Goal: Transaction & Acquisition: Book appointment/travel/reservation

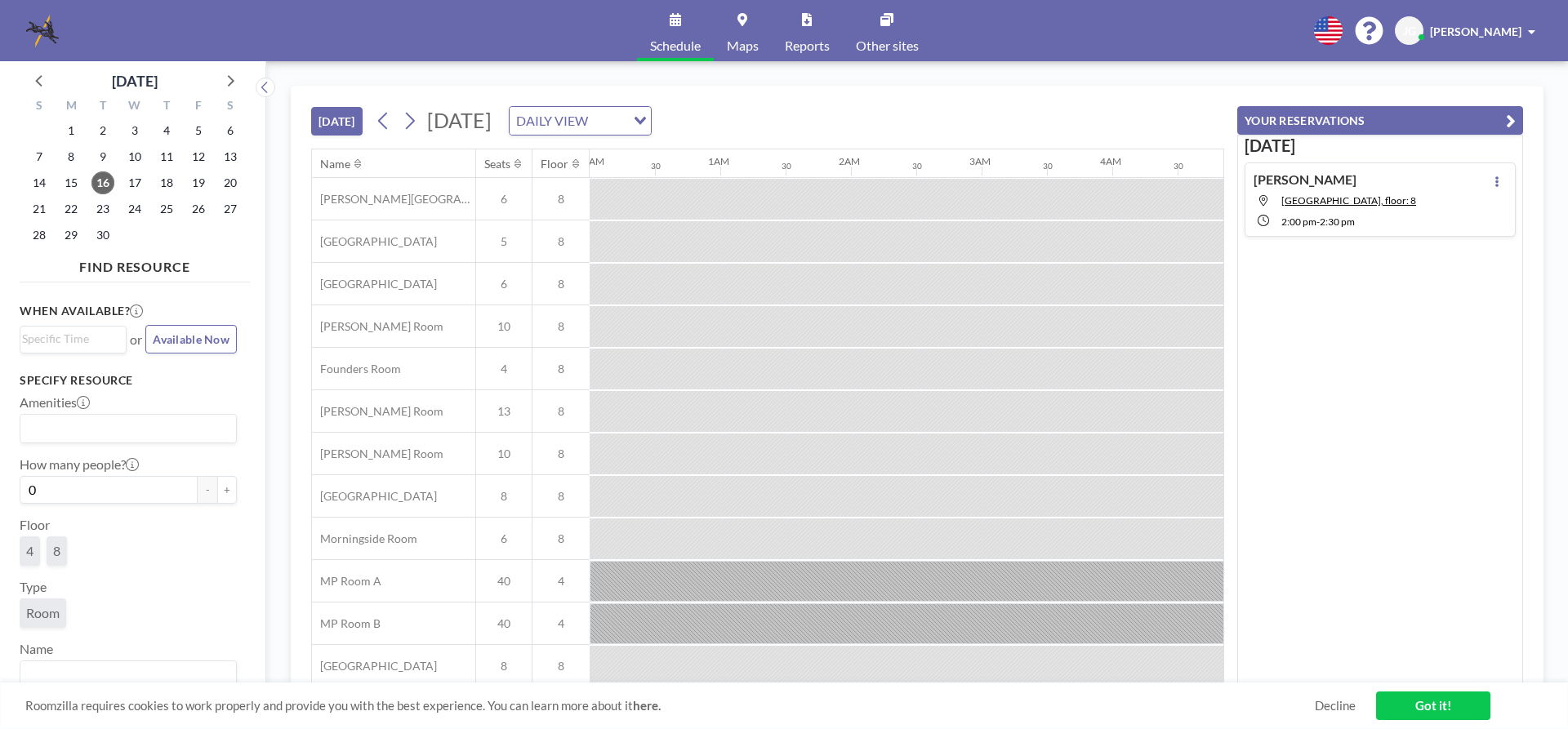
scroll to position [0, 1176]
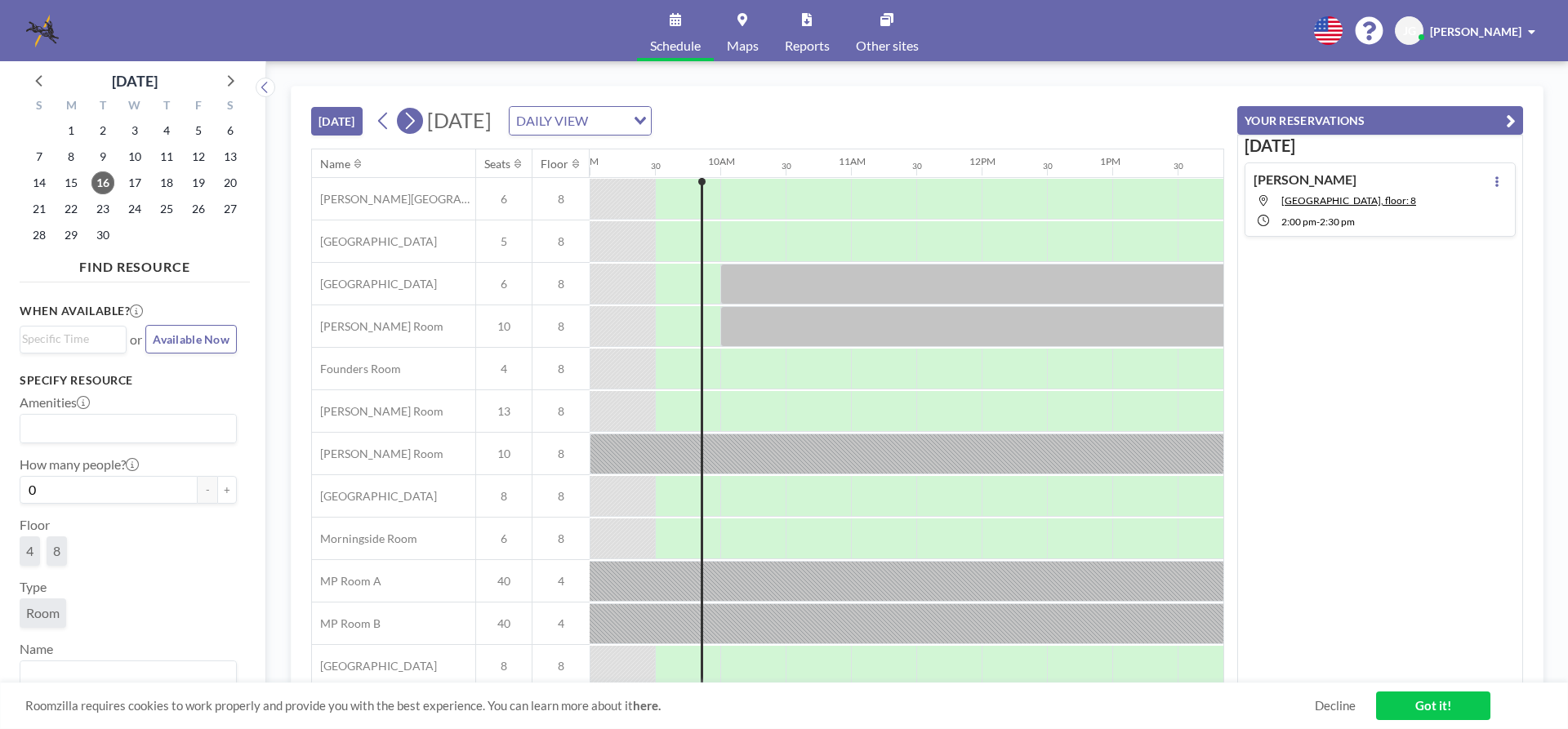
click at [417, 116] on icon at bounding box center [409, 120] width 15 height 24
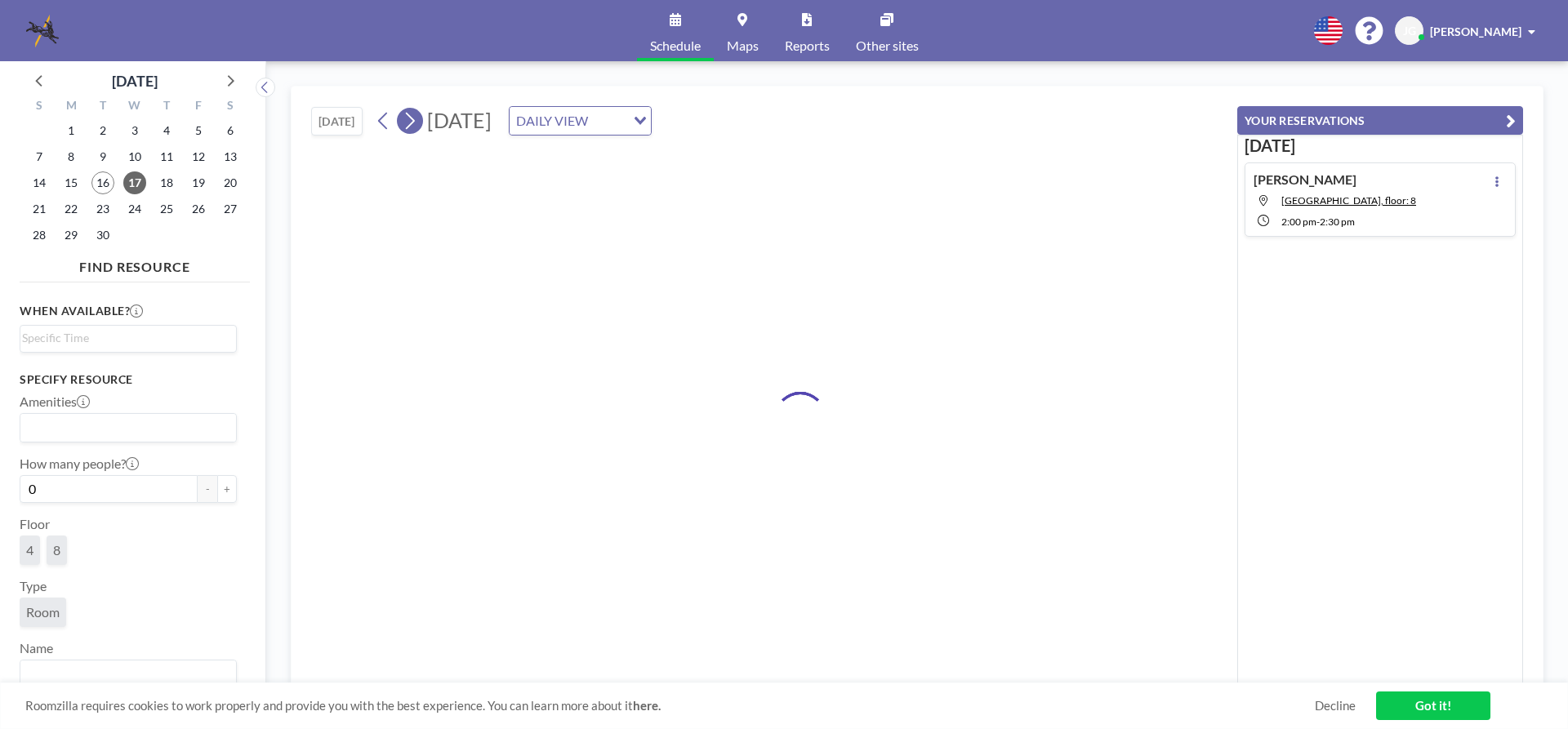
click at [417, 116] on icon at bounding box center [409, 120] width 15 height 24
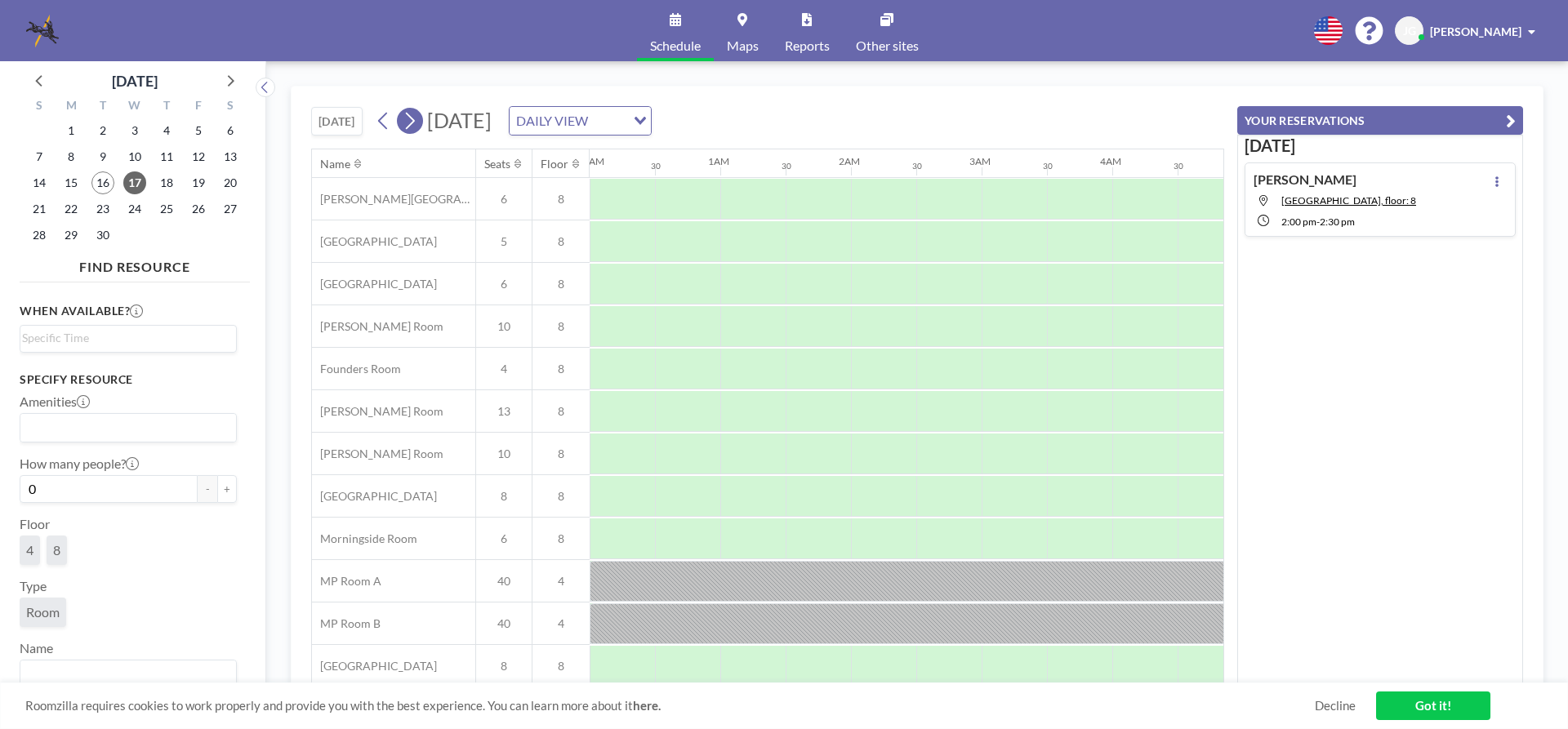
scroll to position [0, 0]
click at [417, 116] on icon at bounding box center [409, 120] width 15 height 24
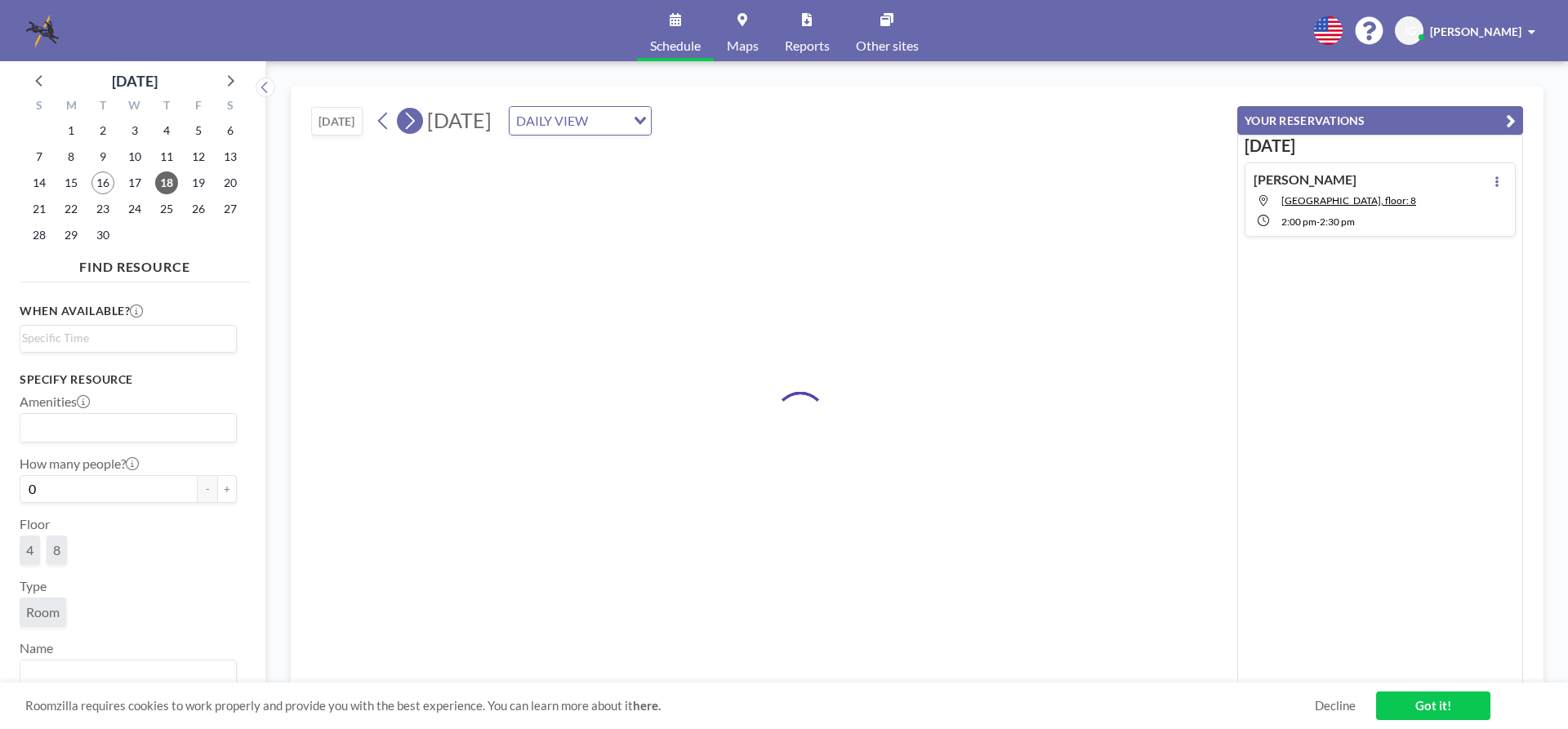
click at [417, 116] on icon at bounding box center [409, 120] width 15 height 24
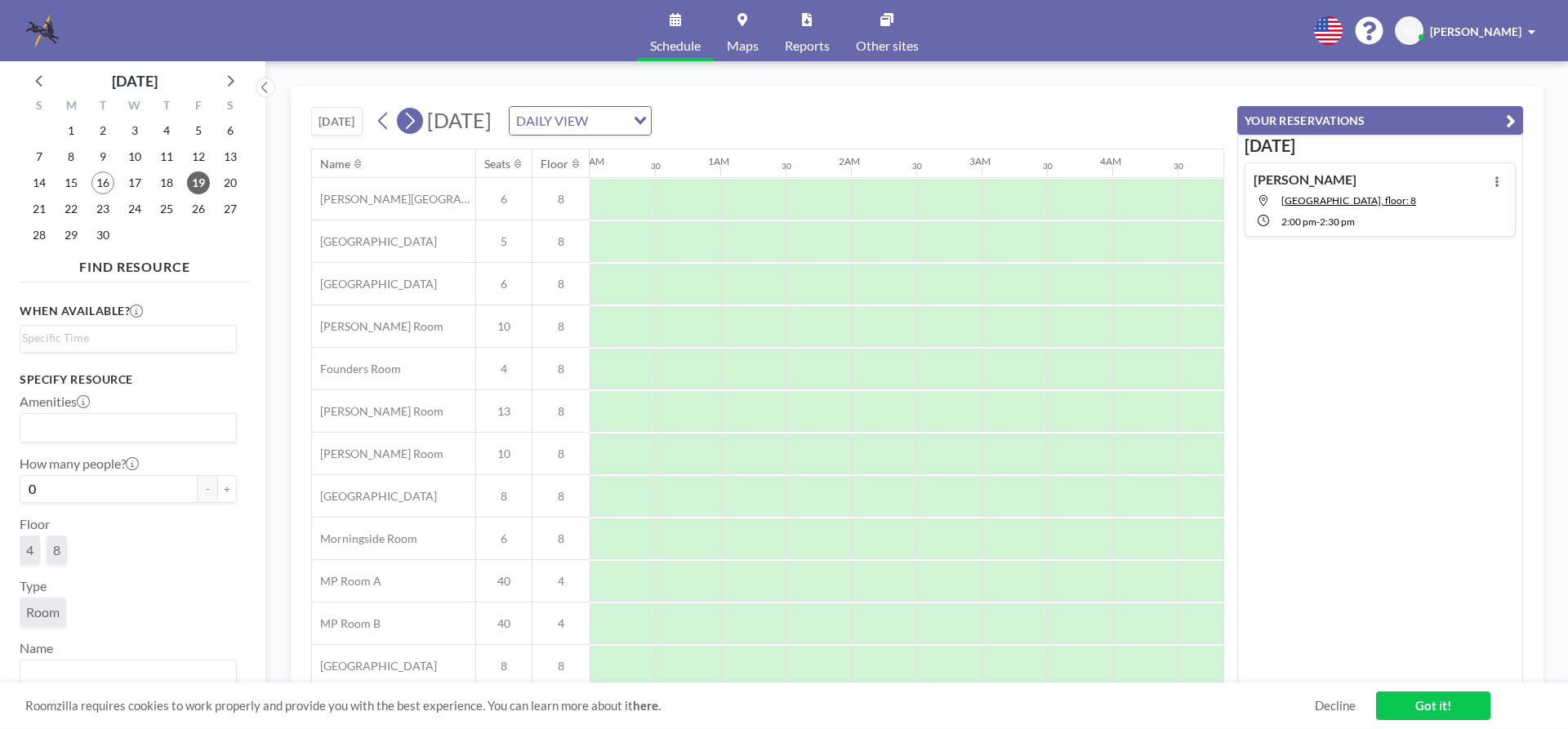
click at [417, 116] on icon at bounding box center [409, 120] width 15 height 24
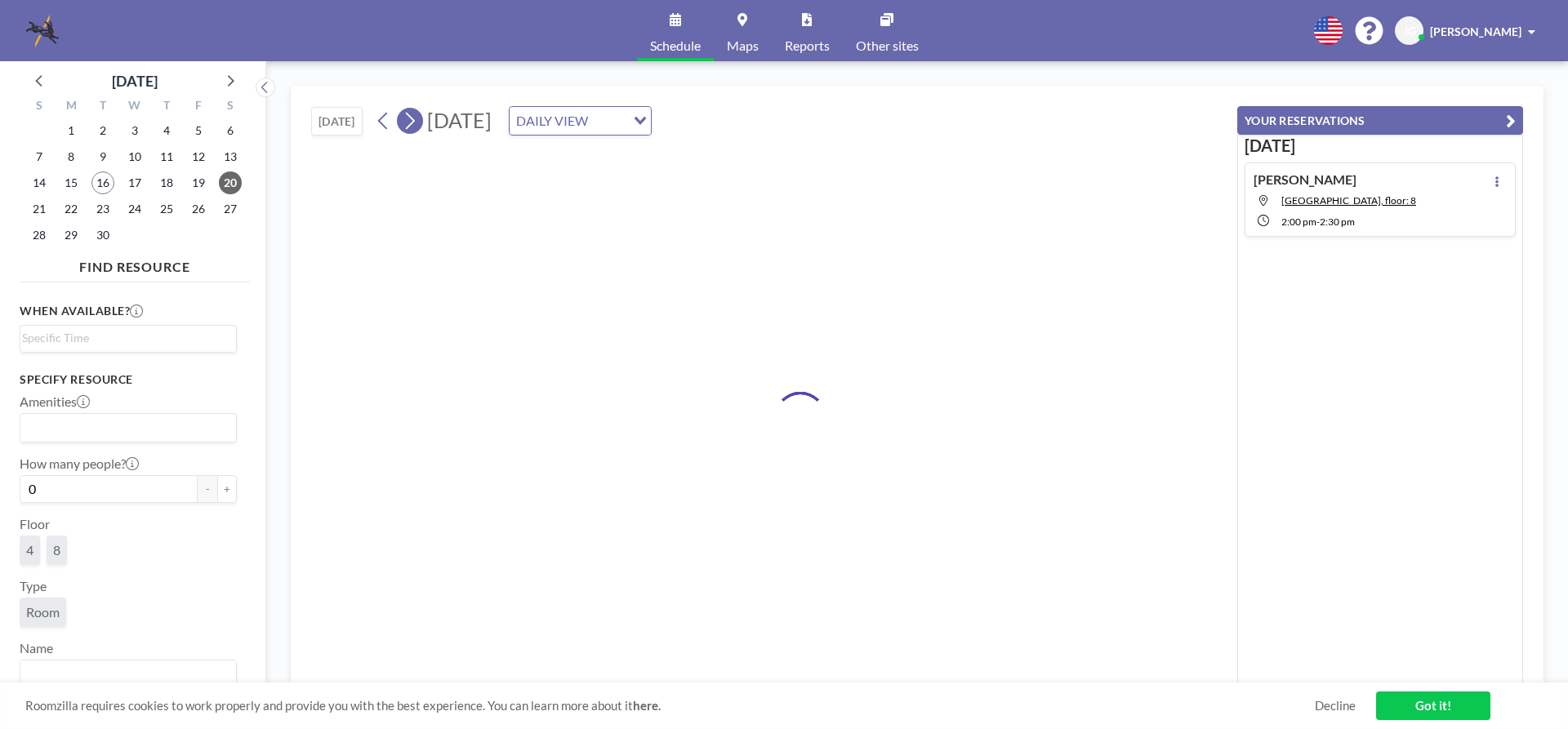
click at [417, 116] on icon at bounding box center [409, 120] width 15 height 24
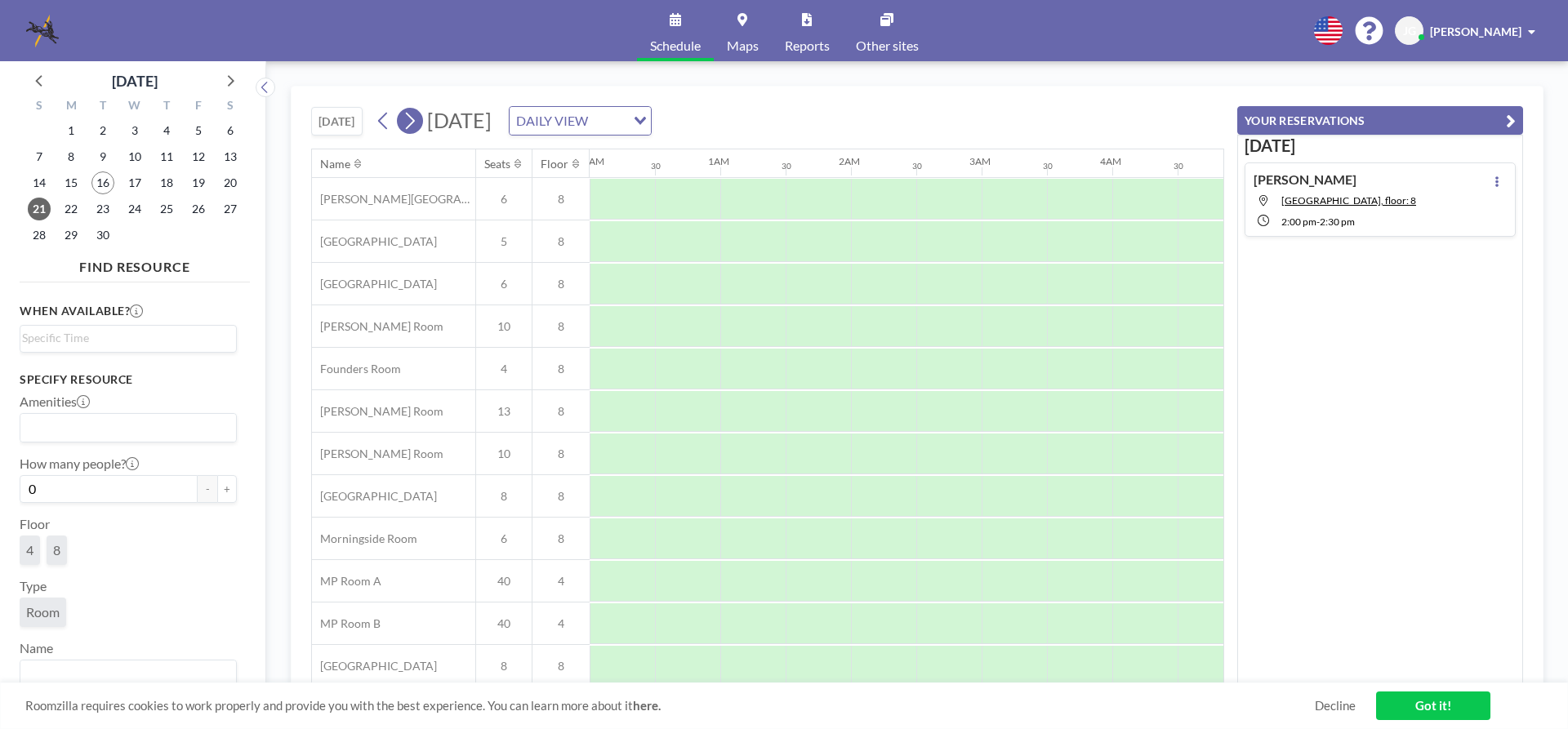
click at [417, 116] on icon at bounding box center [409, 120] width 15 height 24
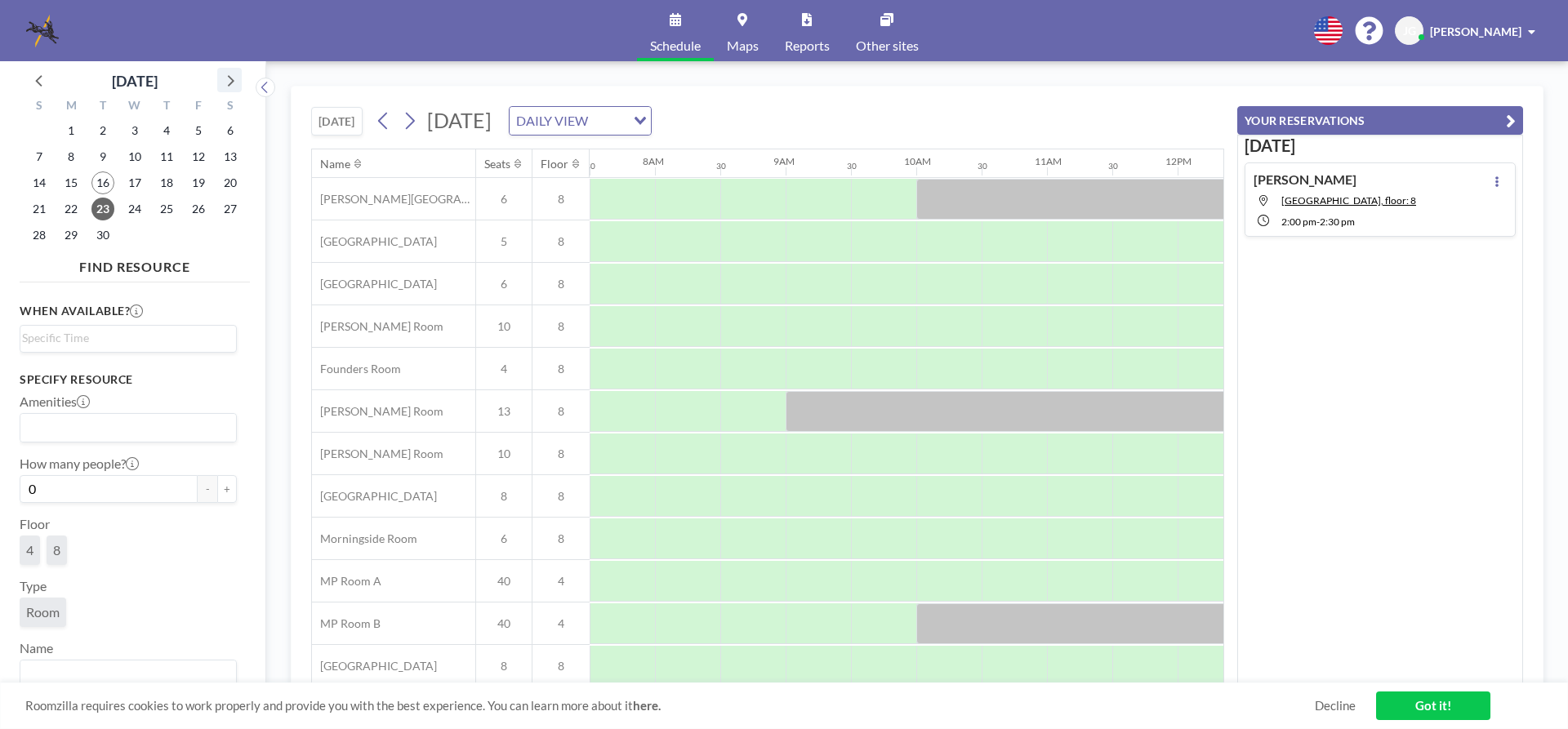
click at [229, 85] on icon at bounding box center [231, 81] width 7 height 12
click at [131, 234] on span "29" at bounding box center [135, 235] width 23 height 23
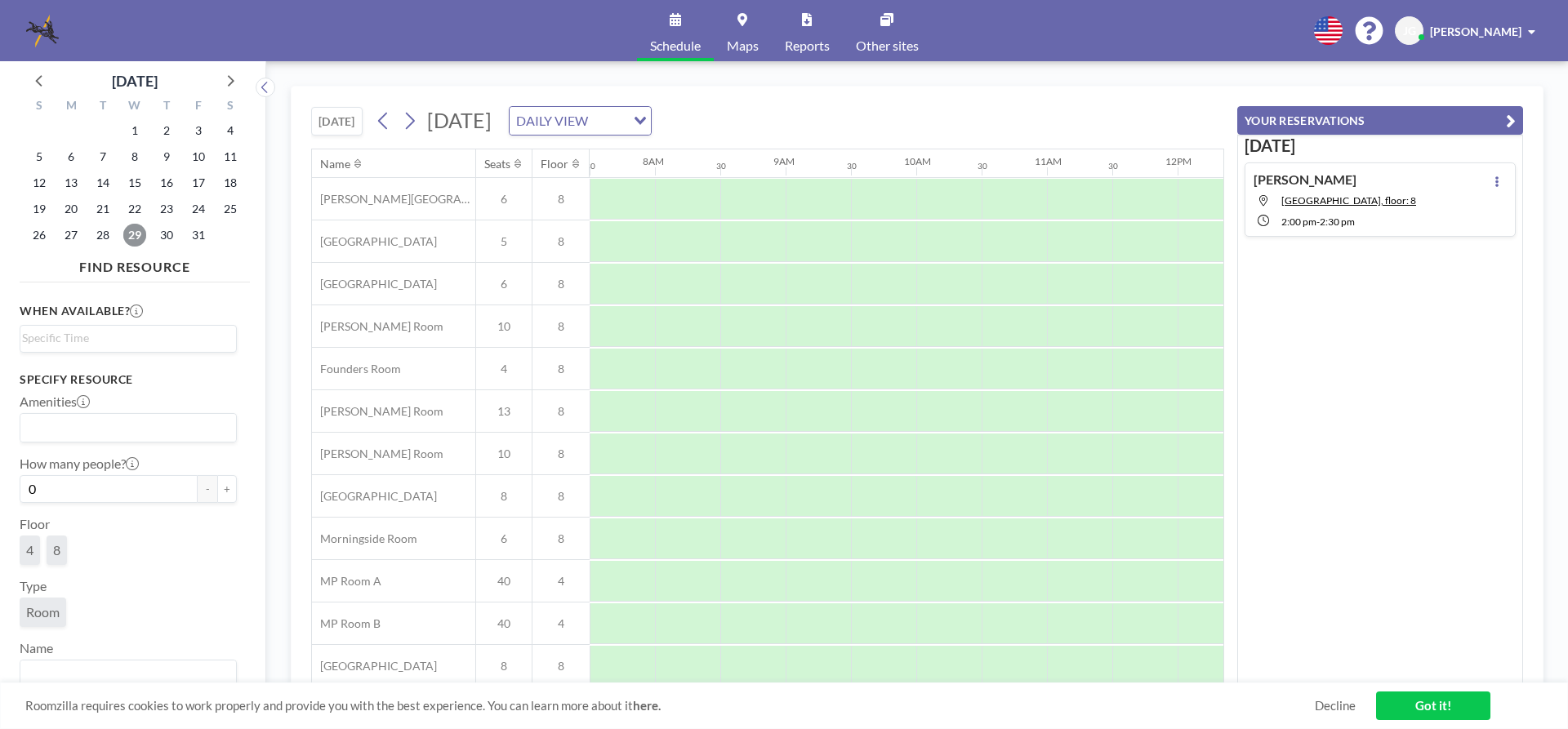
scroll to position [97, 980]
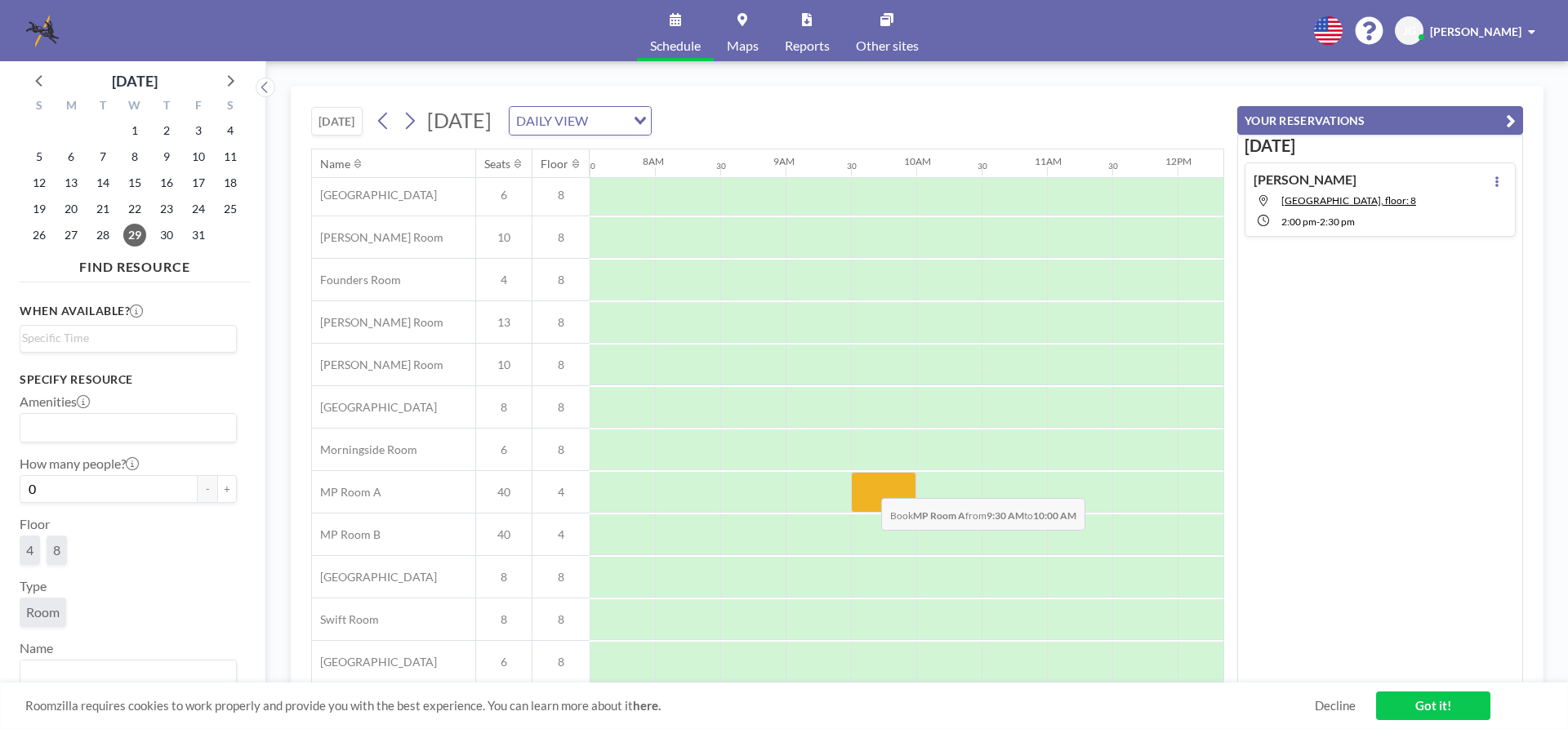
click at [869, 486] on div at bounding box center [884, 492] width 65 height 40
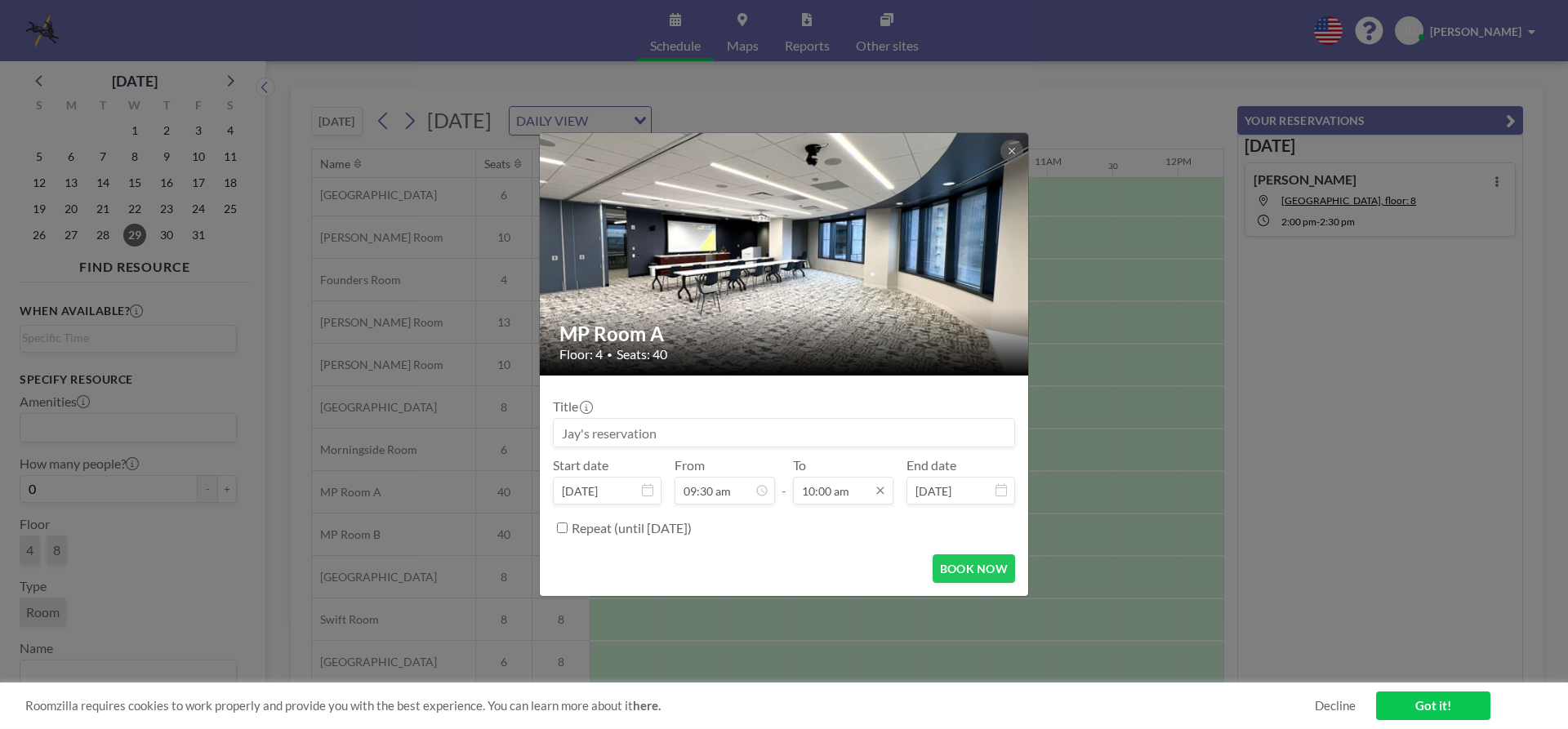
scroll to position [582, 0]
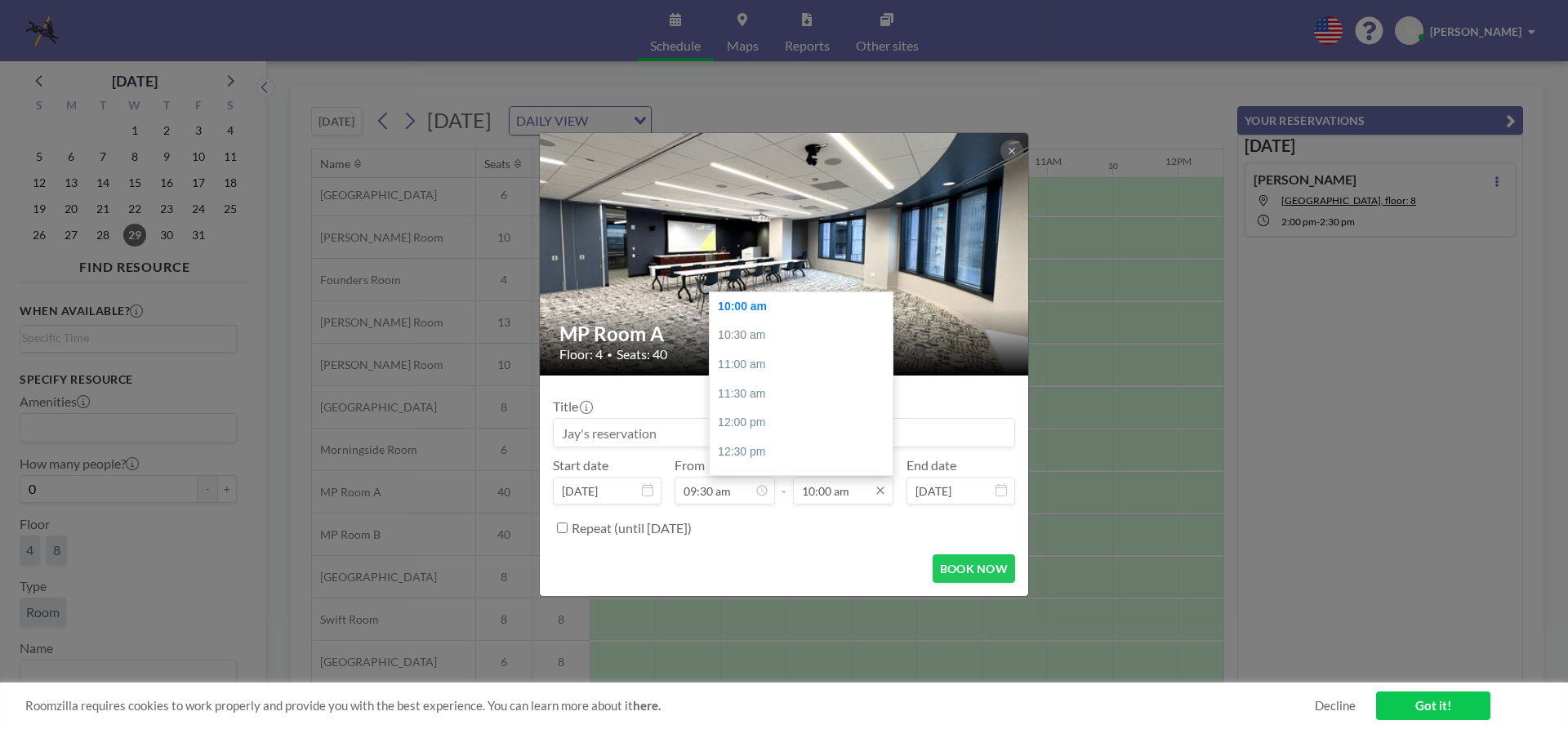
click at [837, 493] on input "10:00 am" at bounding box center [844, 490] width 100 height 28
click at [753, 374] on div "02:00 pm" at bounding box center [805, 377] width 191 height 30
type input "02:00 pm"
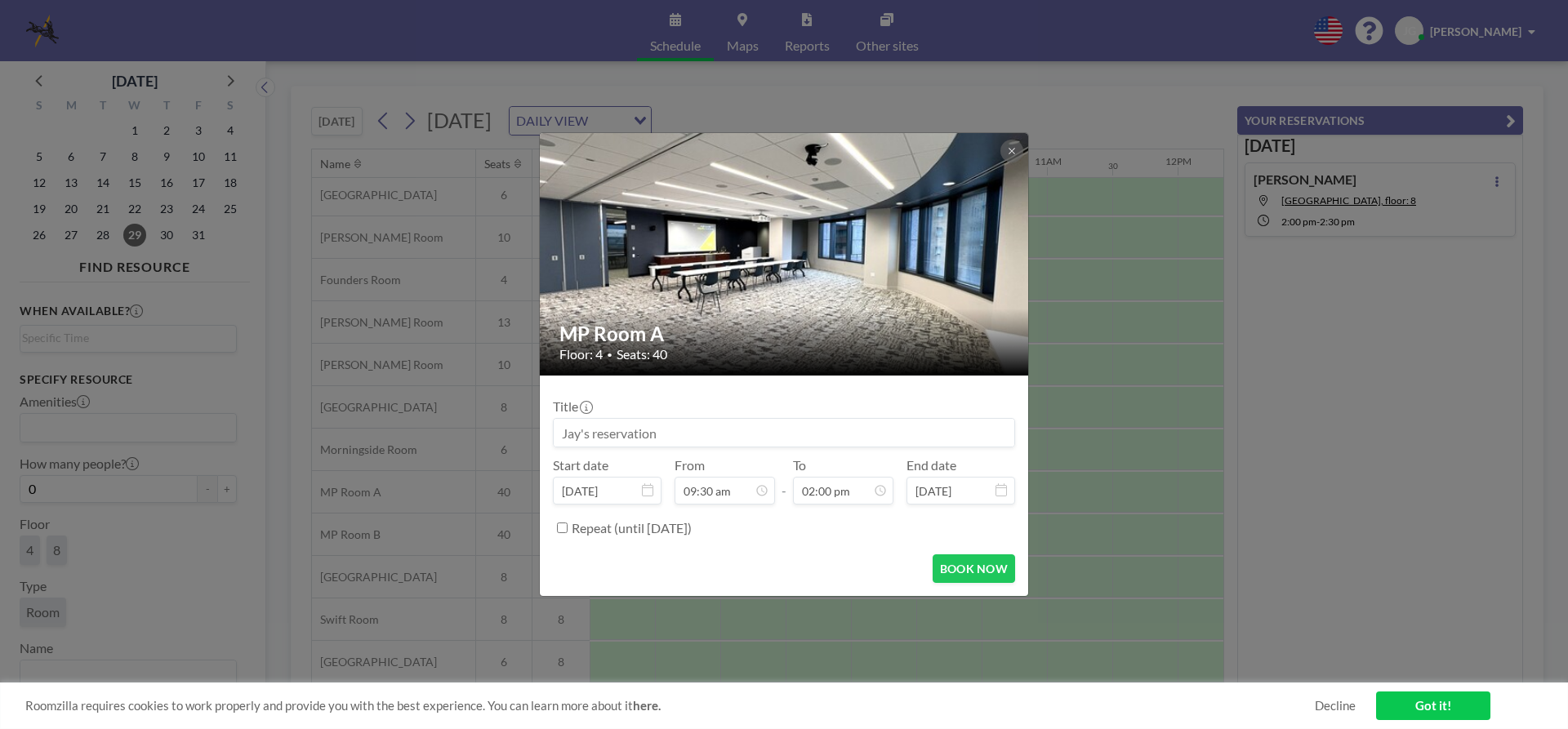
scroll to position [552, 0]
click at [704, 433] on input at bounding box center [784, 432] width 460 height 28
type input "[PERSON_NAME]'s Reservation - [PERSON_NAME] Price Meeting"
click at [975, 565] on button "BOOK NOW" at bounding box center [975, 569] width 83 height 29
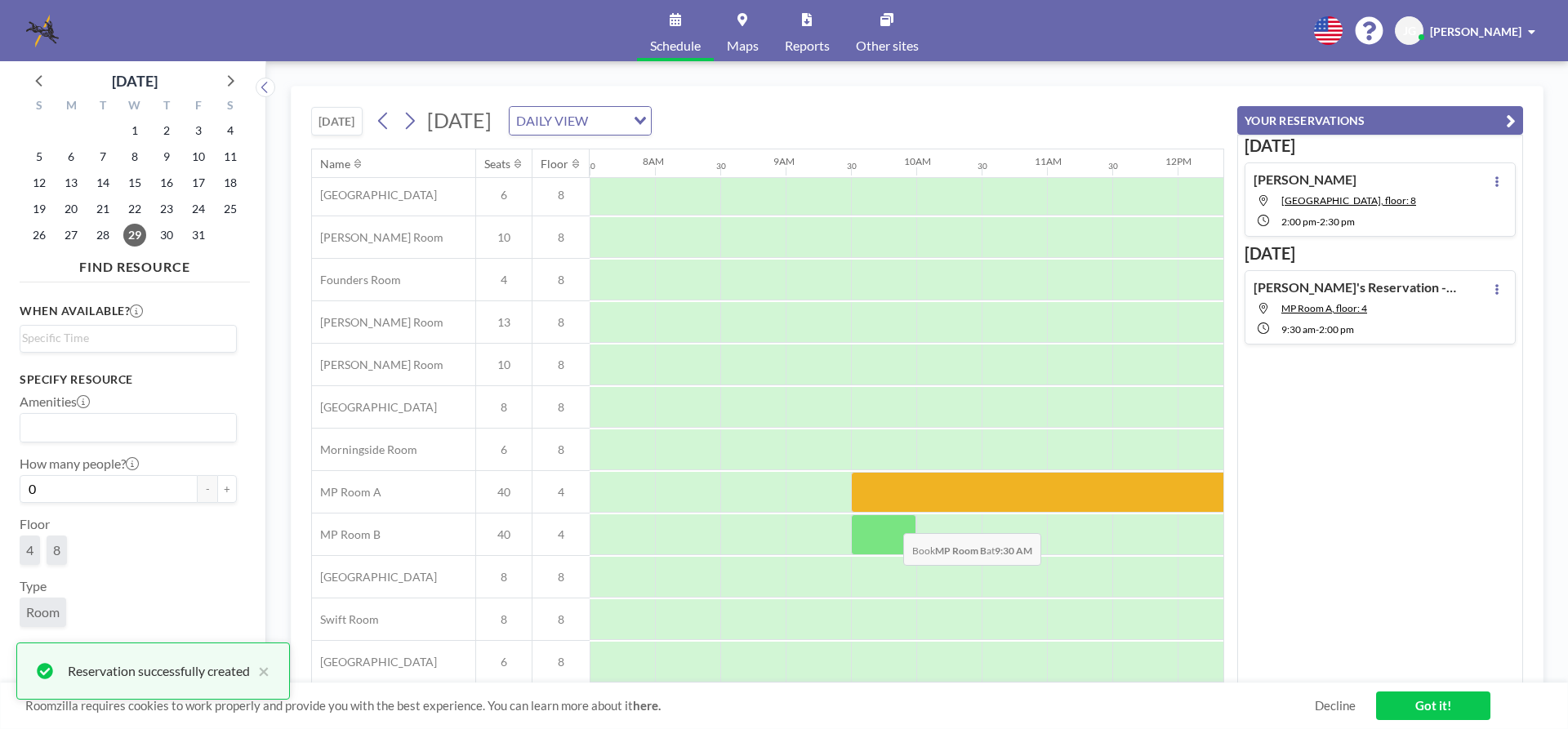
click at [890, 521] on div at bounding box center [884, 534] width 65 height 40
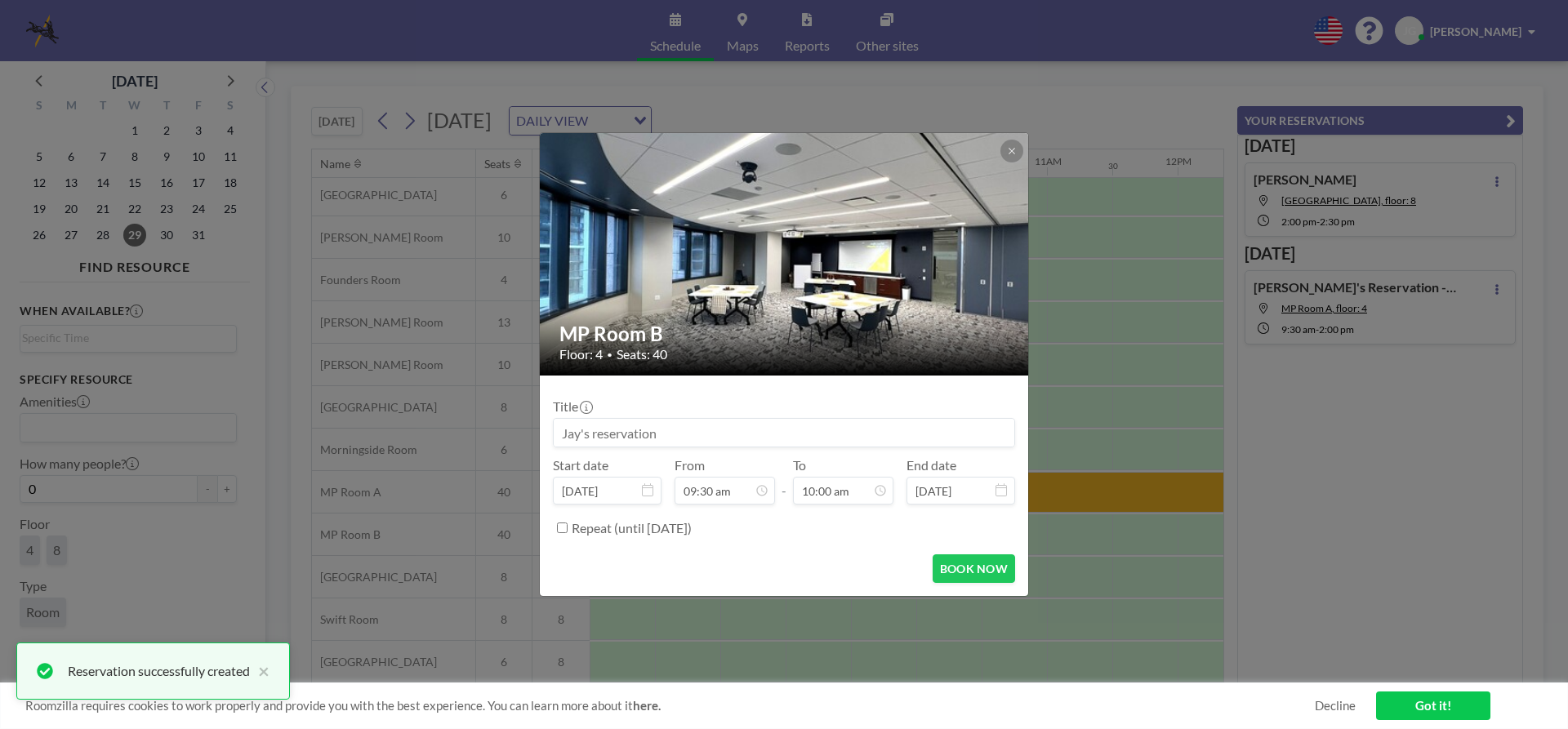
click at [890, 521] on div "Repeat (until [DATE])" at bounding box center [794, 528] width 444 height 27
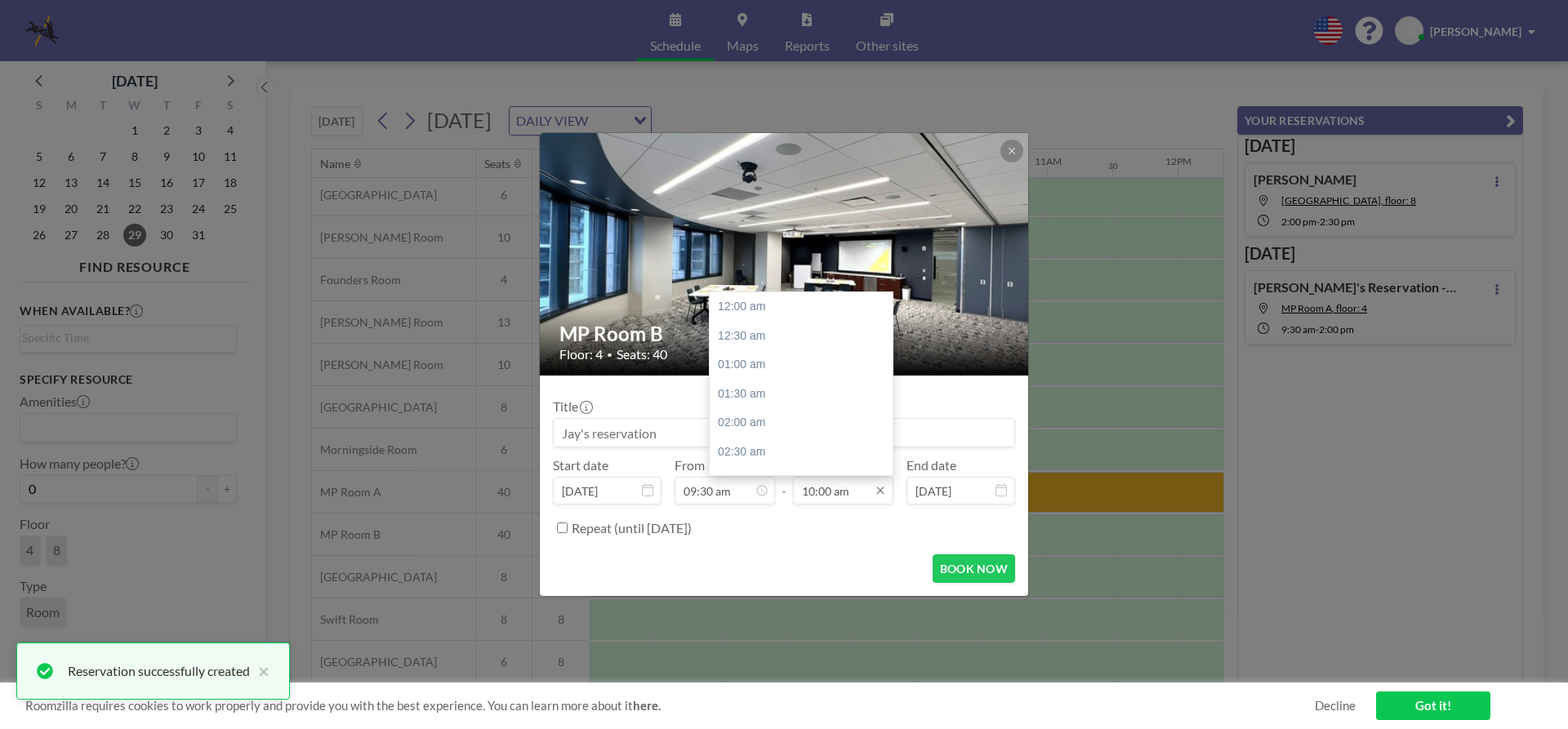
scroll to position [582, 0]
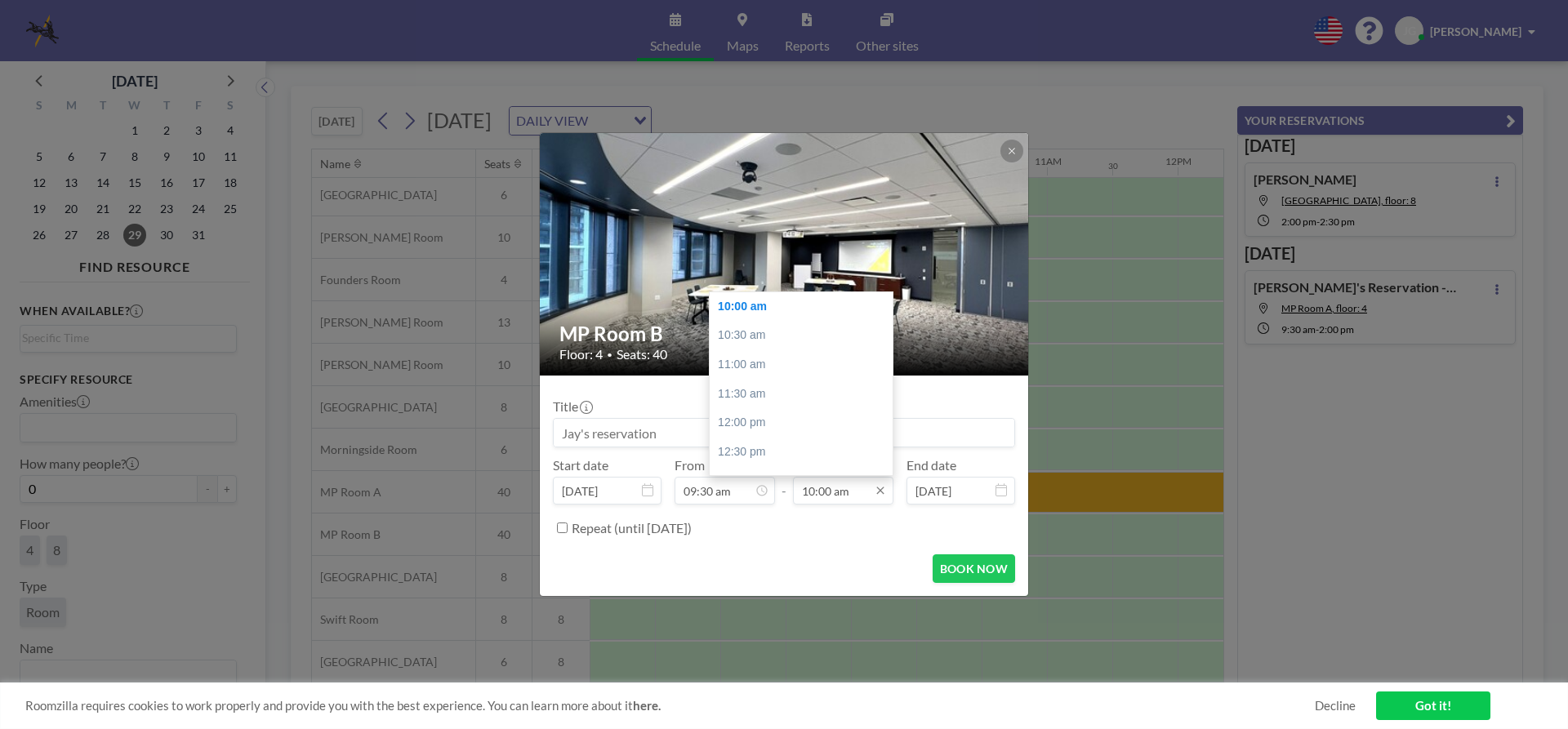
click at [850, 492] on input "10:00 am" at bounding box center [844, 490] width 100 height 28
click at [768, 381] on div "02:00 pm" at bounding box center [805, 377] width 191 height 30
type input "02:00 pm"
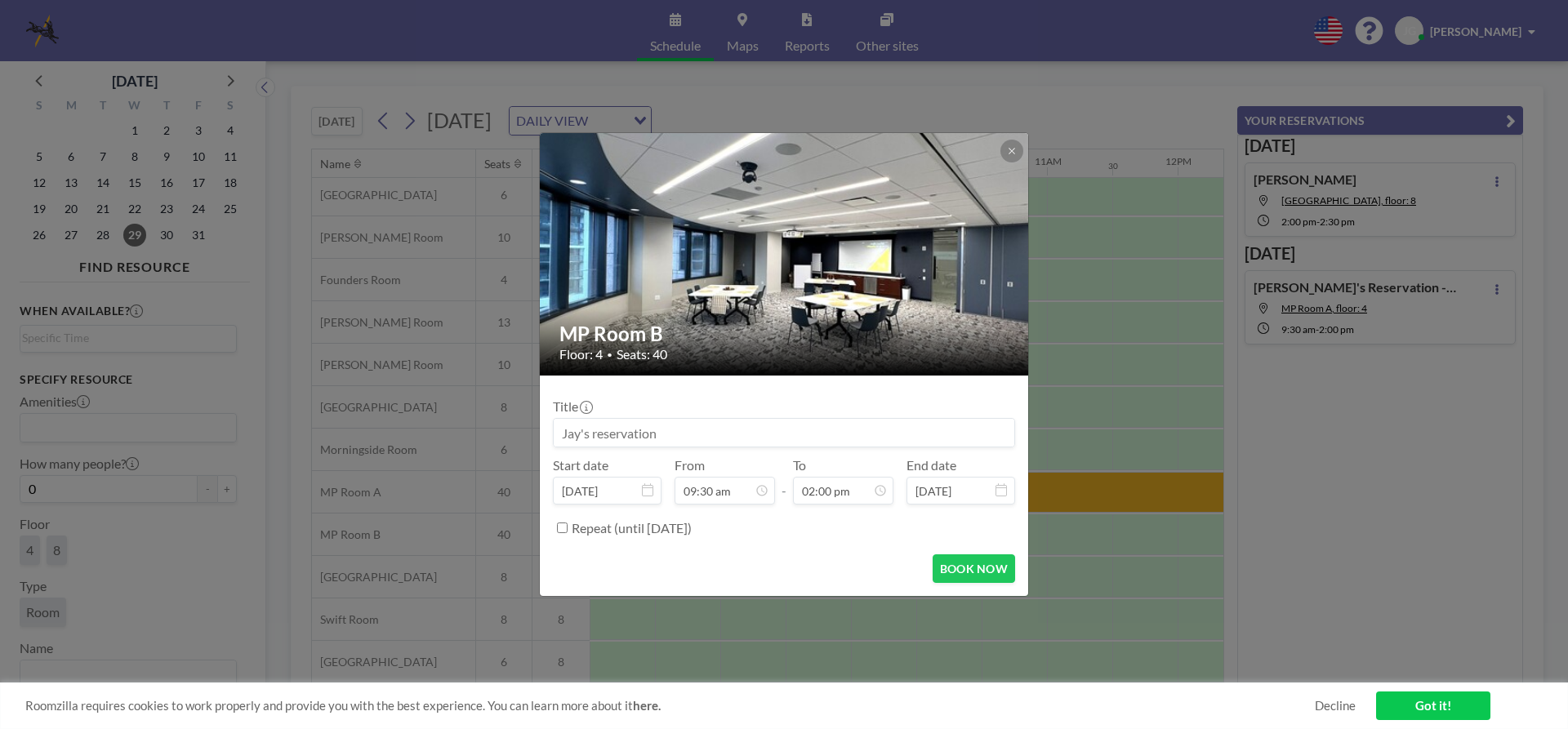
click at [760, 433] on input at bounding box center [784, 432] width 460 height 28
type input "[PERSON_NAME]'s Reservation - [PERSON_NAME] Price Meeting"
click at [964, 571] on button "BOOK NOW" at bounding box center [975, 569] width 83 height 29
